Goal: Transaction & Acquisition: Purchase product/service

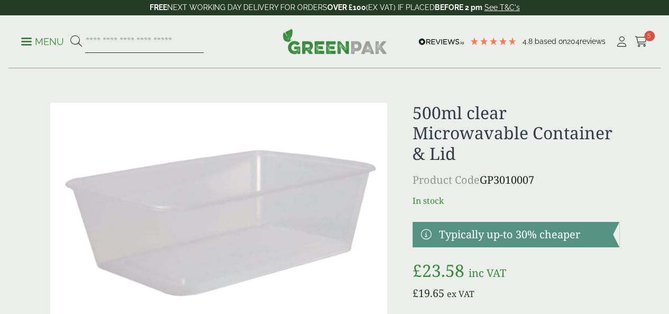
click at [170, 39] on input "search" at bounding box center [144, 42] width 118 height 22
type input "**********"
click at [70, 35] on button at bounding box center [76, 42] width 12 height 14
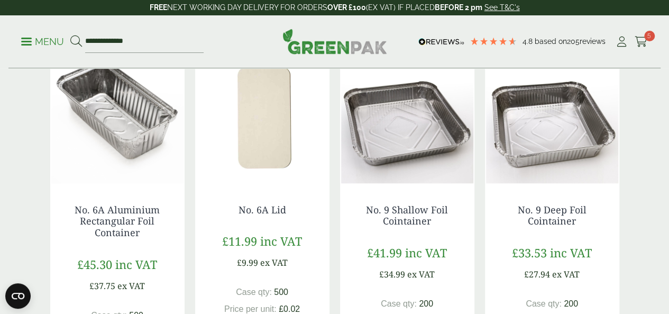
scroll to position [582, 0]
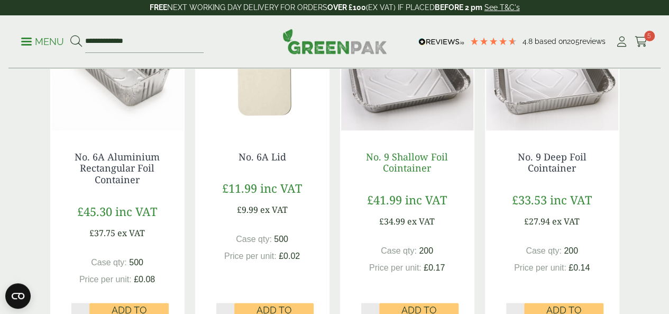
click at [405, 174] on link "No. 9 Shallow Foil Cointainer" at bounding box center [407, 162] width 82 height 24
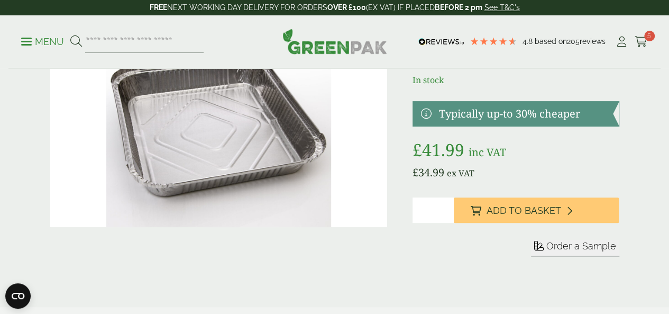
scroll to position [106, 0]
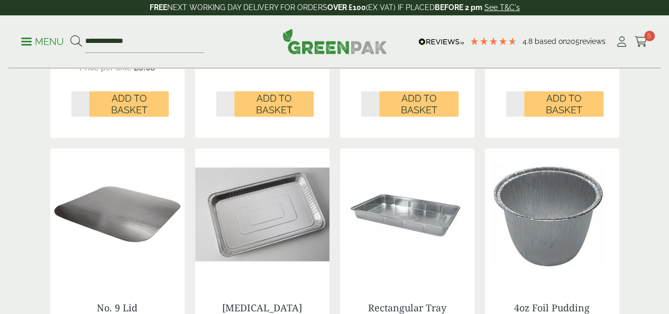
scroll to position [634, 0]
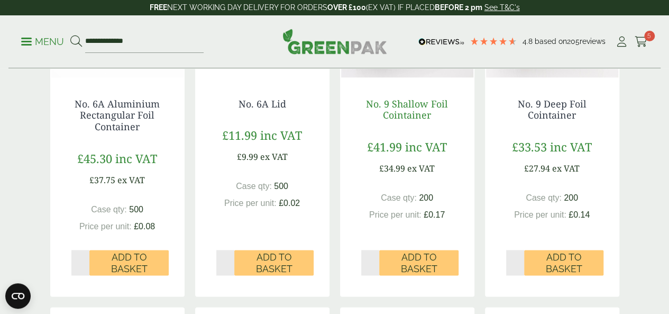
click at [399, 122] on link "No. 9 Shallow Foil Cointainer" at bounding box center [407, 109] width 82 height 24
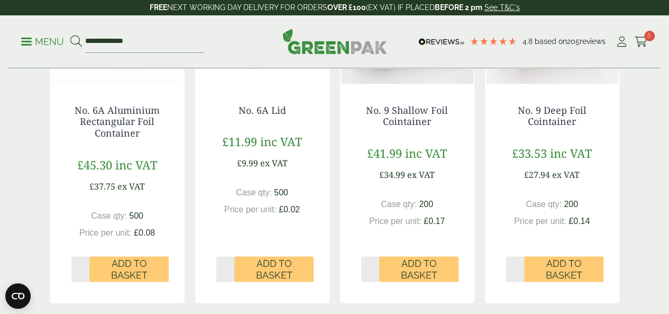
scroll to position [582, 0]
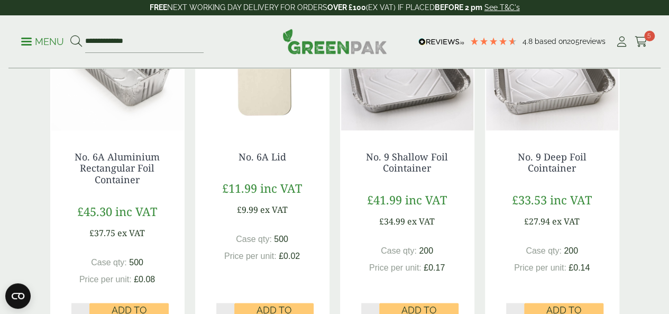
click at [383, 192] on div "No. 9 Shallow Foil Cointainer £41.99 inc VAT £34.99 ex VAT Case qty: 200 Price …" at bounding box center [407, 233] width 134 height 207
click at [390, 174] on link "No. 9 Shallow Foil Cointainer" at bounding box center [407, 162] width 82 height 24
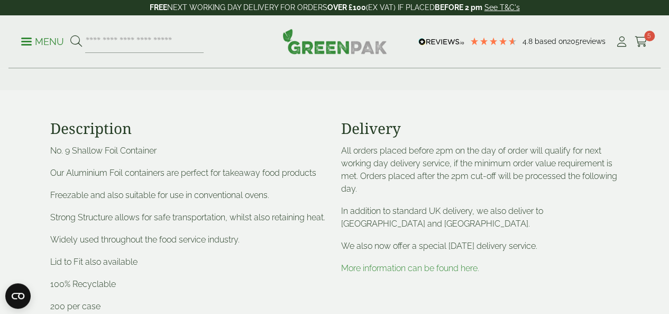
scroll to position [423, 0]
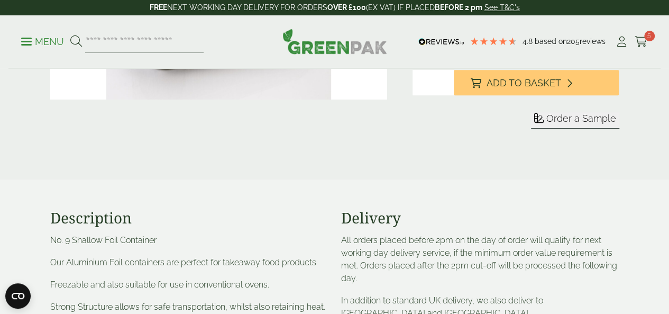
scroll to position [211, 0]
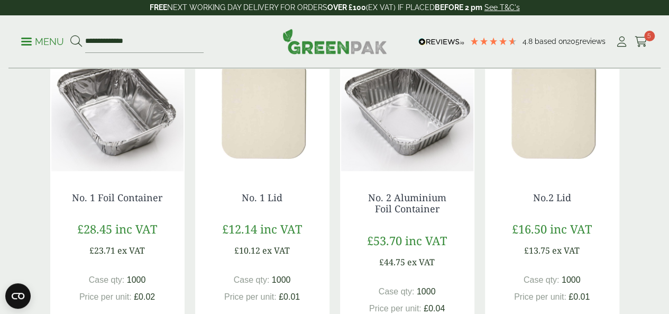
scroll to position [106, 0]
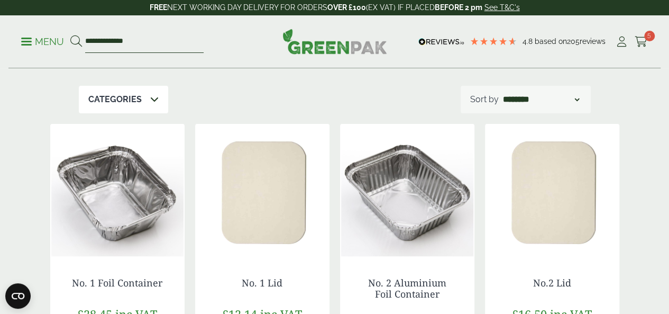
drag, startPoint x: 106, startPoint y: 41, endPoint x: 61, endPoint y: 45, distance: 44.6
click at [63, 43] on ul "**********" at bounding box center [112, 42] width 182 height 22
type input "****"
click at [70, 35] on button at bounding box center [76, 42] width 12 height 14
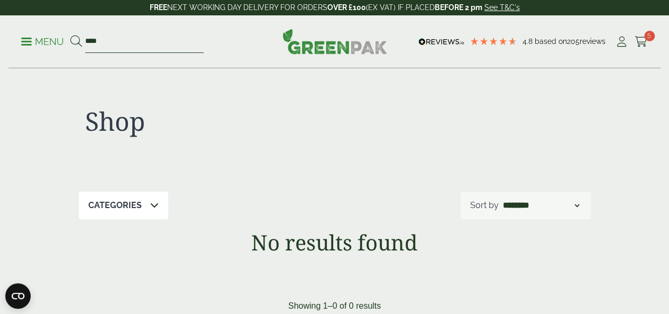
click at [142, 42] on input "****" at bounding box center [144, 42] width 118 height 22
click at [141, 42] on input "****" at bounding box center [144, 42] width 118 height 22
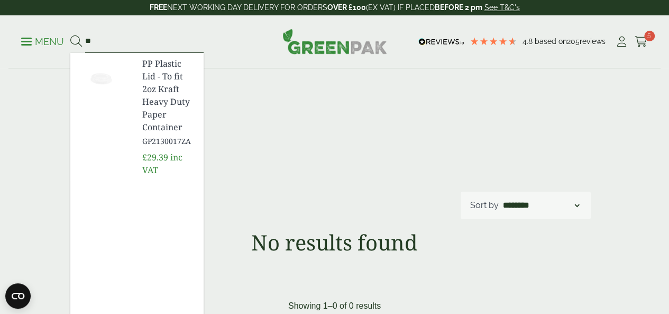
type input "*"
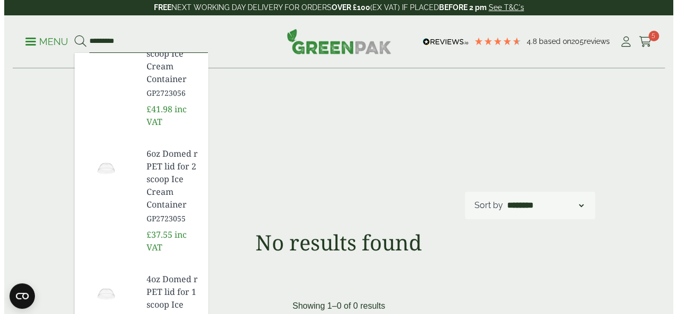
scroll to position [405, 0]
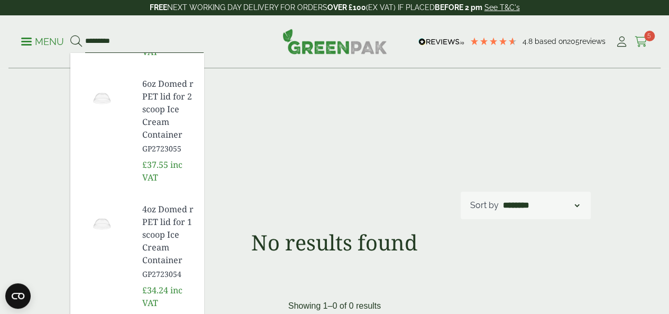
type input "*********"
click at [641, 47] on link "Cart 5" at bounding box center [640, 42] width 13 height 16
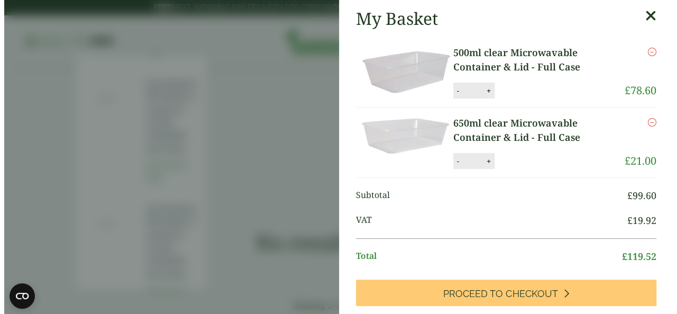
scroll to position [367, 0]
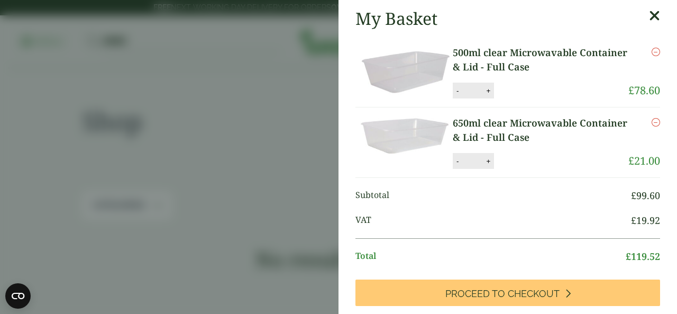
click at [514, 48] on link "500ml clear Microwavable Container & Lid - Full Case" at bounding box center [541, 59] width 176 height 29
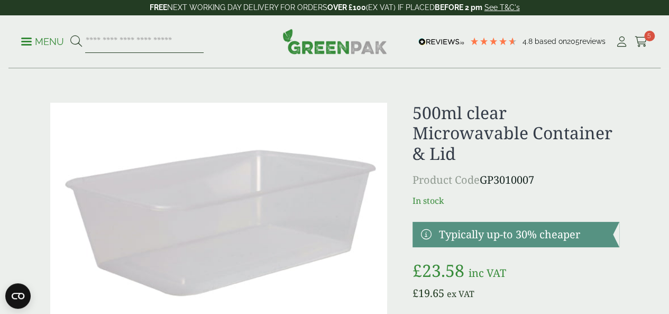
click at [154, 45] on input "search" at bounding box center [144, 42] width 118 height 22
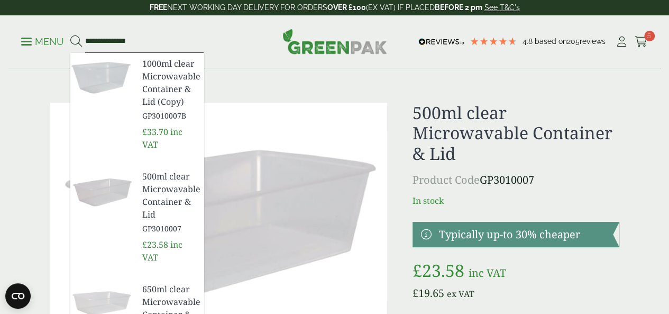
type input "**********"
click at [70, 35] on button at bounding box center [76, 42] width 12 height 14
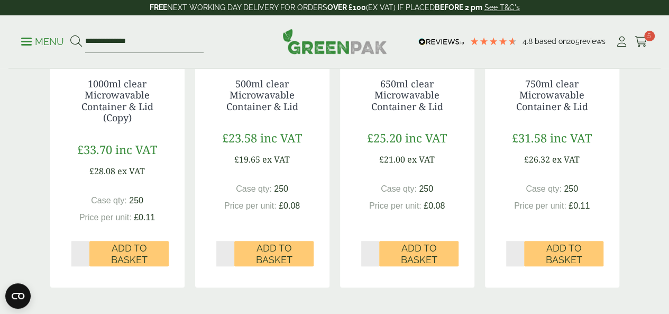
scroll to position [264, 0]
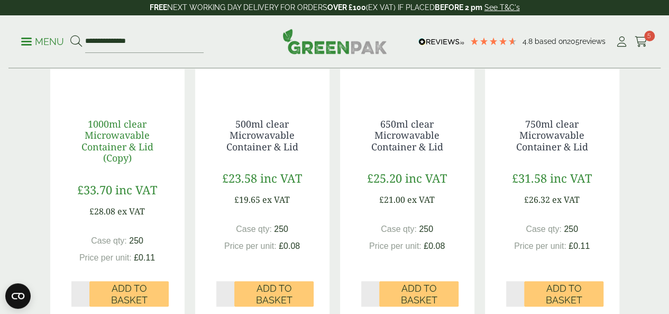
click at [124, 162] on link "1000ml clear Microwavable Container & Lid (Copy)" at bounding box center [117, 140] width 72 height 47
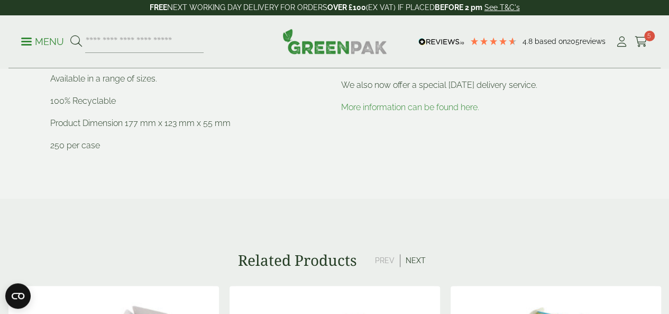
scroll to position [476, 0]
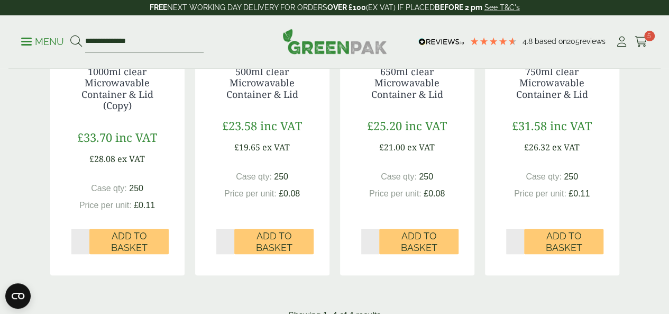
scroll to position [317, 0]
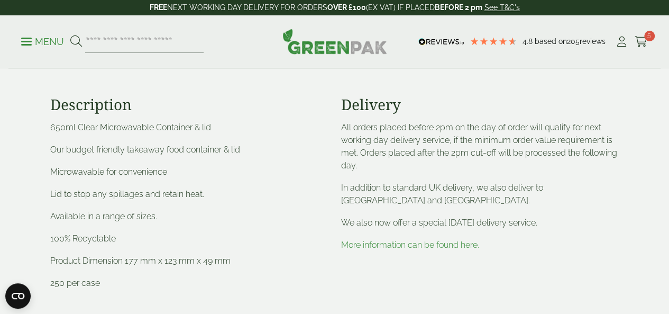
scroll to position [423, 0]
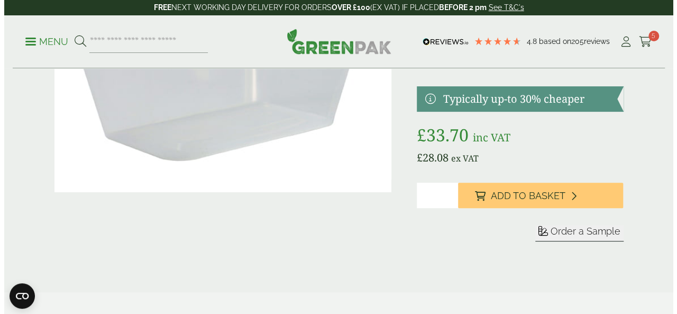
scroll to position [211, 0]
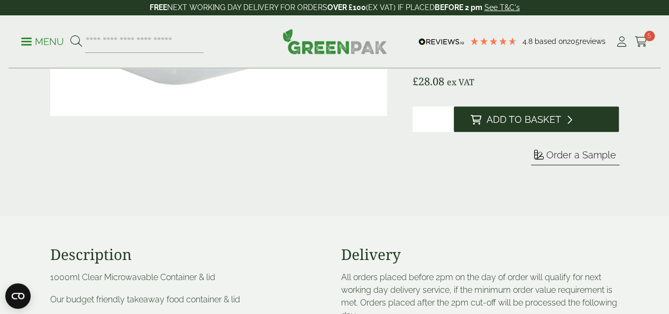
click at [557, 125] on span "Add to Basket" at bounding box center [523, 120] width 75 height 12
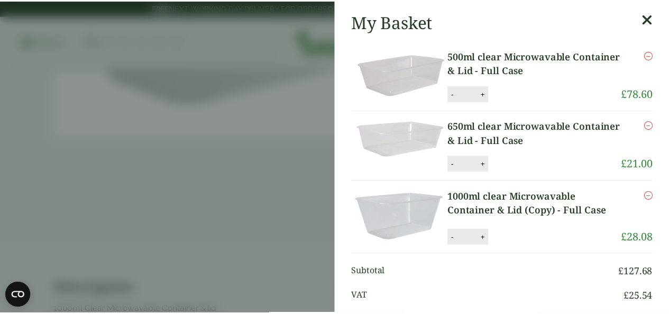
scroll to position [0, 0]
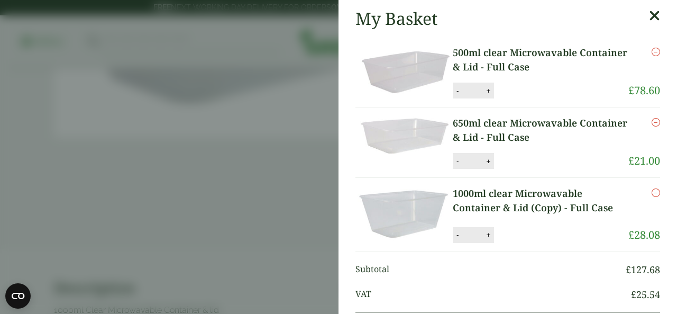
click at [323, 159] on aside "My Basket 500ml clear Microwavable Container & Lid - Full Case 500ml clear Micr…" at bounding box center [338, 157] width 677 height 314
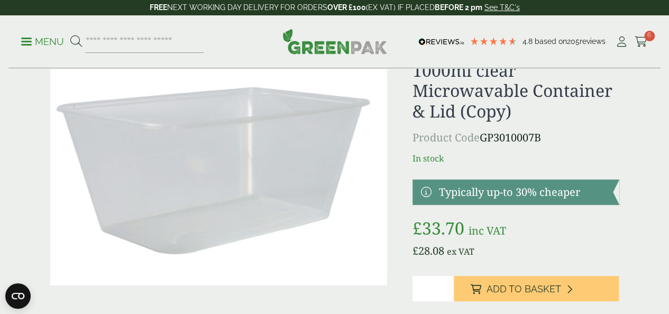
scroll to position [53, 0]
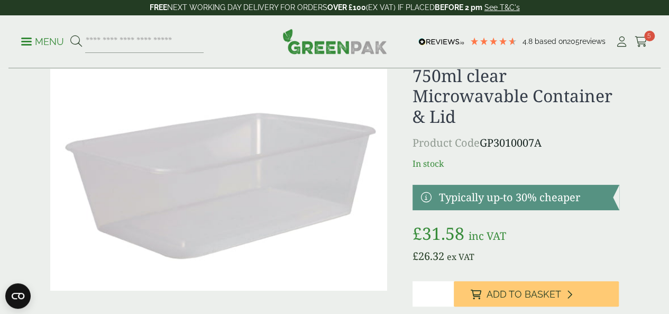
scroll to position [53, 0]
